Goal: Information Seeking & Learning: Learn about a topic

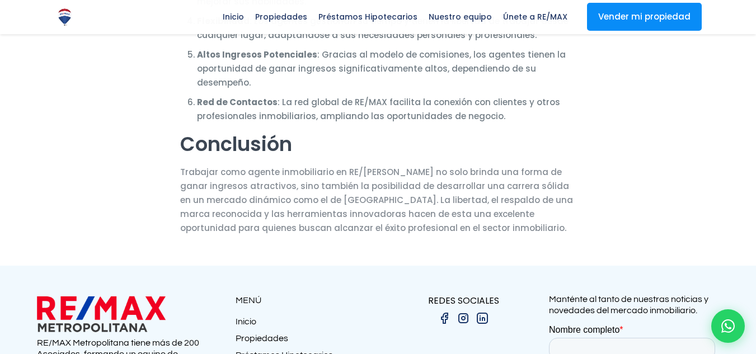
scroll to position [1119, 0]
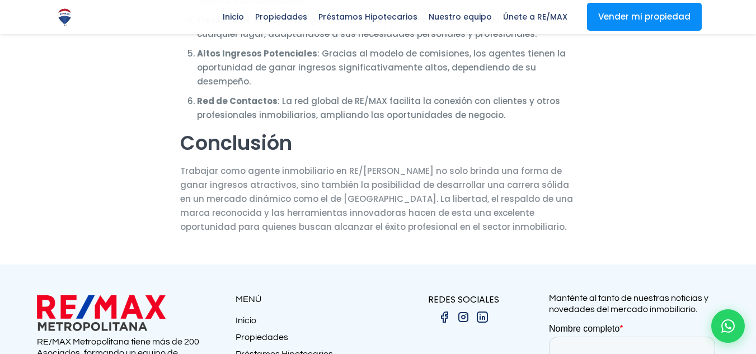
click at [97, 293] on img at bounding box center [101, 313] width 129 height 41
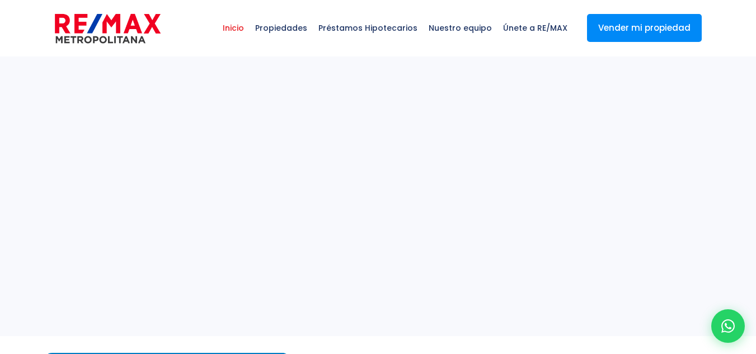
select select
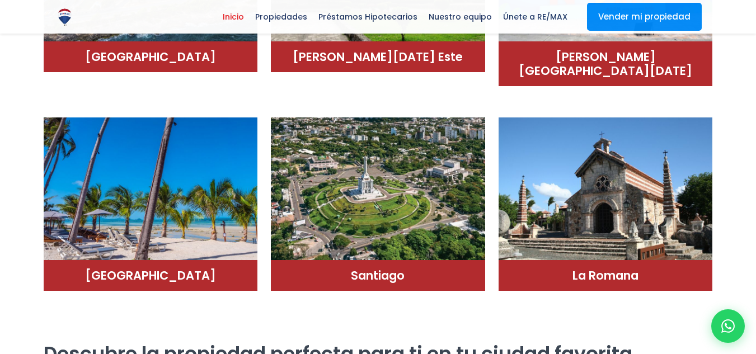
scroll to position [840, 0]
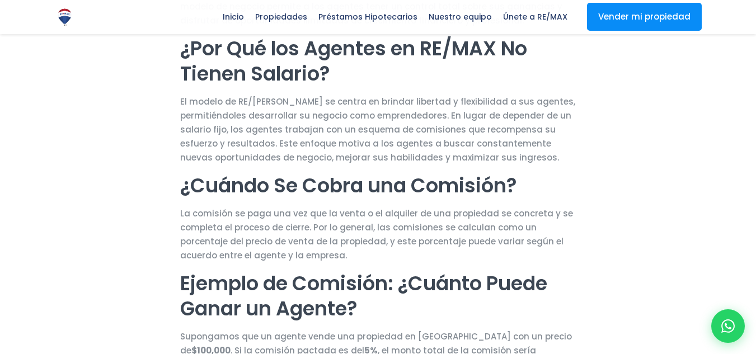
scroll to position [336, 0]
